Goal: Register for event/course

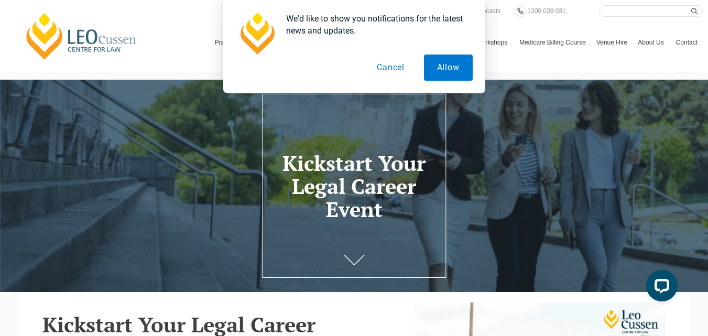
click at [391, 67] on button "Cancel" at bounding box center [391, 68] width 54 height 26
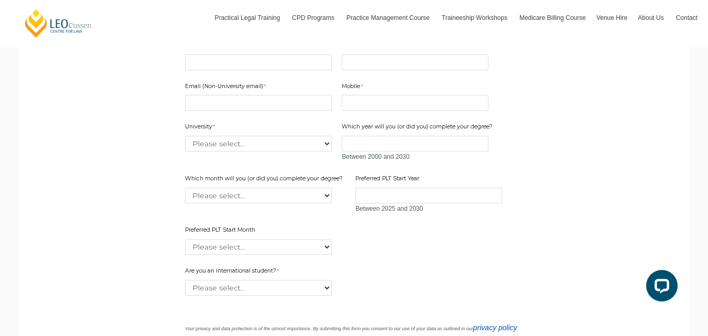
scroll to position [739, 0]
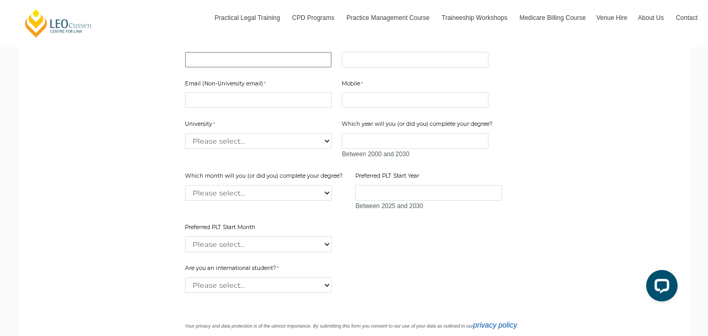
click at [301, 68] on input "First Name" at bounding box center [258, 60] width 147 height 16
type input "Chinonso Chinaza"
click at [347, 68] on input "Surname" at bounding box center [415, 60] width 147 height 16
type input "Nwobi"
click at [220, 90] on label "Email (Non-University email)" at bounding box center [226, 85] width 83 height 10
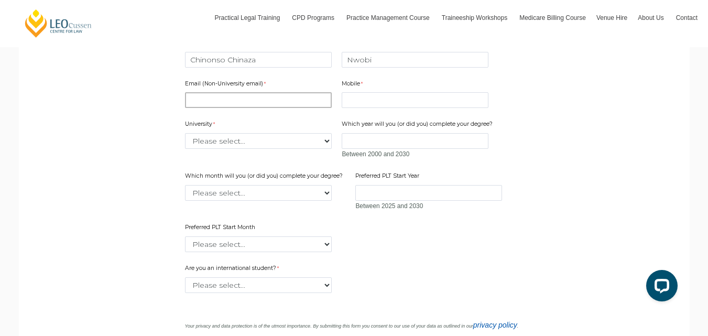
click at [220, 108] on input "Email (Non-University email)" at bounding box center [258, 100] width 147 height 16
type input "[EMAIL_ADDRESS][DOMAIN_NAME]"
click at [327, 149] on select "Please select... [GEOGRAPHIC_DATA] [GEOGRAPHIC_DATA] [GEOGRAPHIC_DATA] [GEOGRAP…" at bounding box center [258, 141] width 147 height 16
click at [489, 274] on form "Kickstart Your Legal Career Session 1: 6:30 PM to 7:30 PM on [DATE] Online via …" at bounding box center [355, 189] width 404 height 434
